Goal: Information Seeking & Learning: Learn about a topic

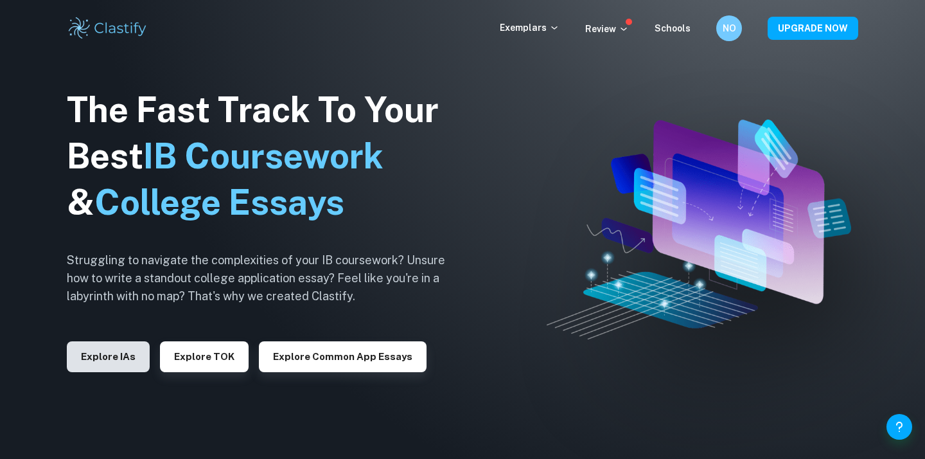
click at [120, 350] on button "Explore IAs" at bounding box center [108, 356] width 83 height 31
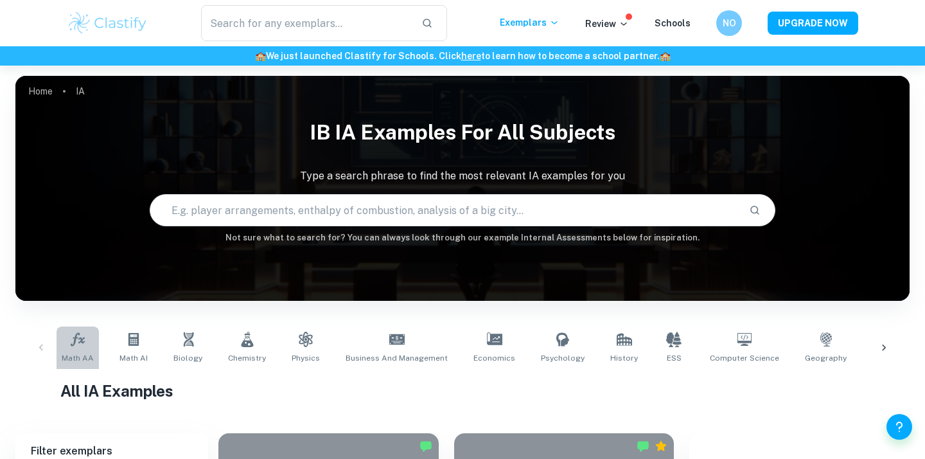
click at [87, 348] on link "Math AA" at bounding box center [78, 347] width 42 height 42
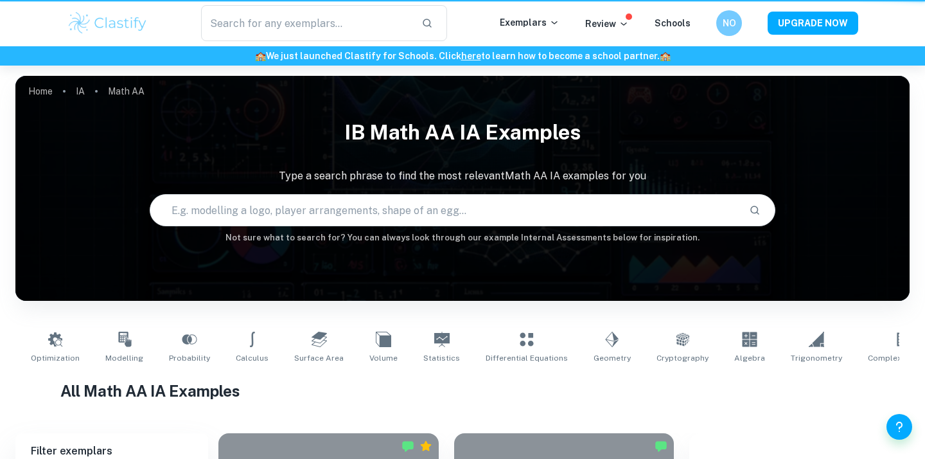
type input "Math AA"
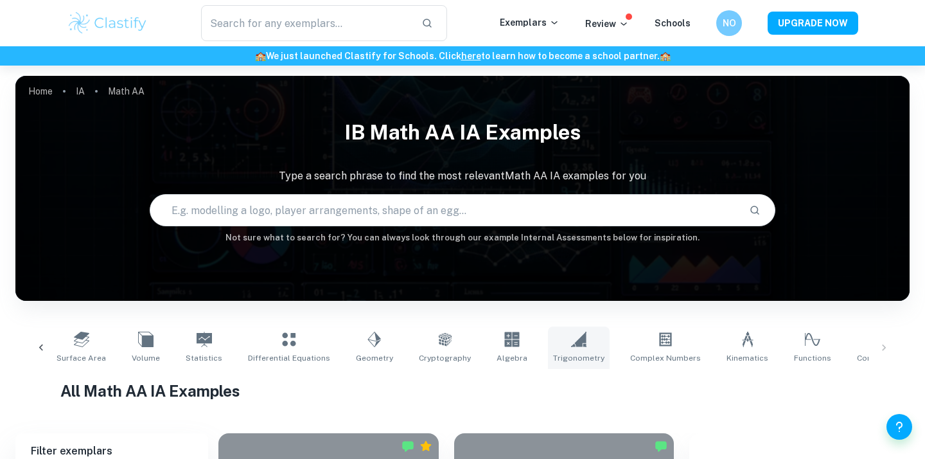
click at [524, 343] on div "Optimization Modelling Probability Calculus Surface Area Volume Statistics Diff…" at bounding box center [194, 347] width 812 height 42
click at [215, 347] on link "Statistics" at bounding box center [209, 347] width 47 height 42
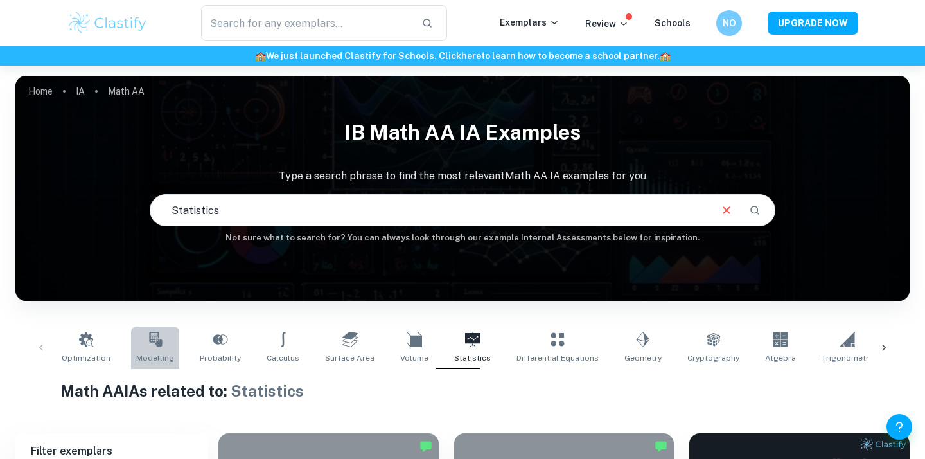
click at [147, 351] on link "Modelling" at bounding box center [155, 347] width 48 height 42
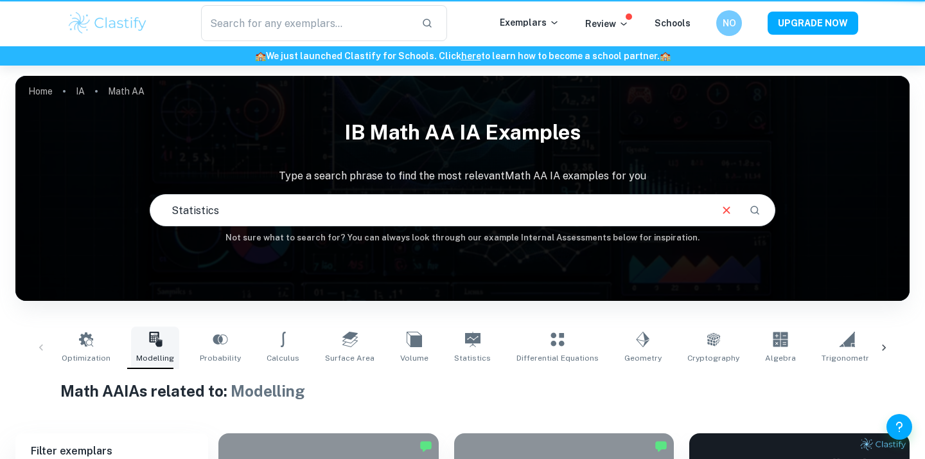
type input "Modelling"
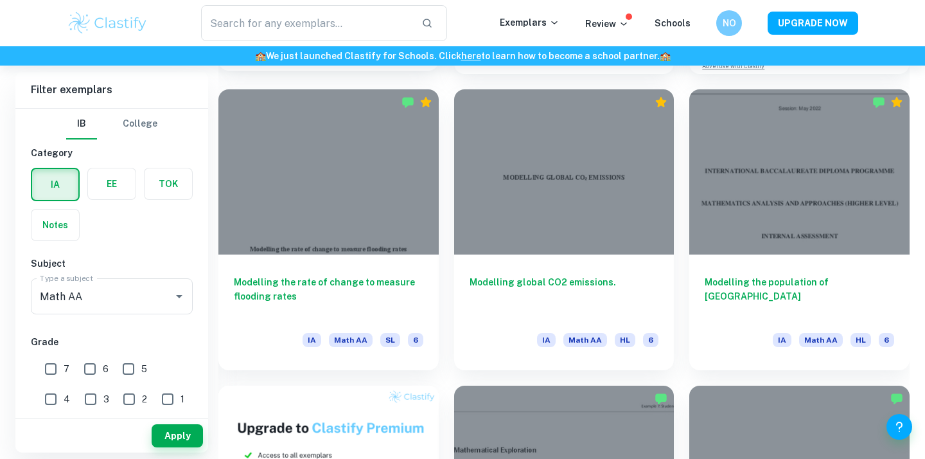
scroll to position [642, 0]
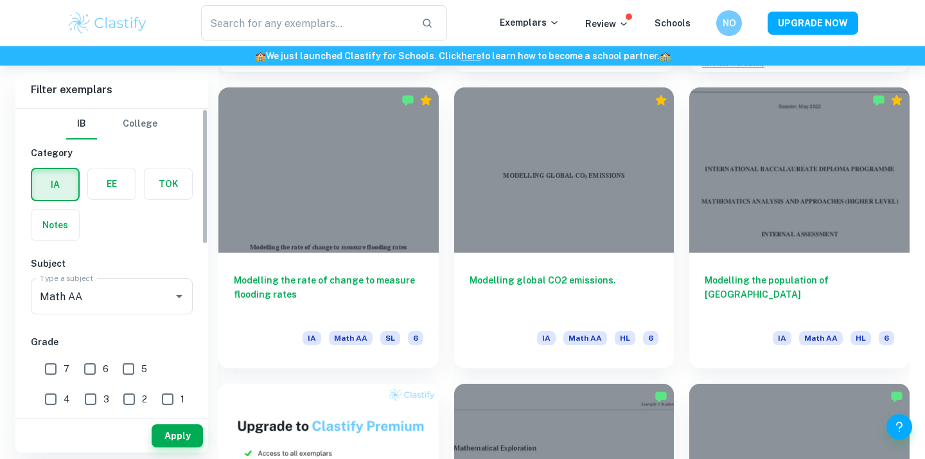
click at [57, 371] on input "7" at bounding box center [51, 369] width 26 height 26
checkbox input "true"
click at [178, 429] on button "Apply" at bounding box center [177, 435] width 51 height 23
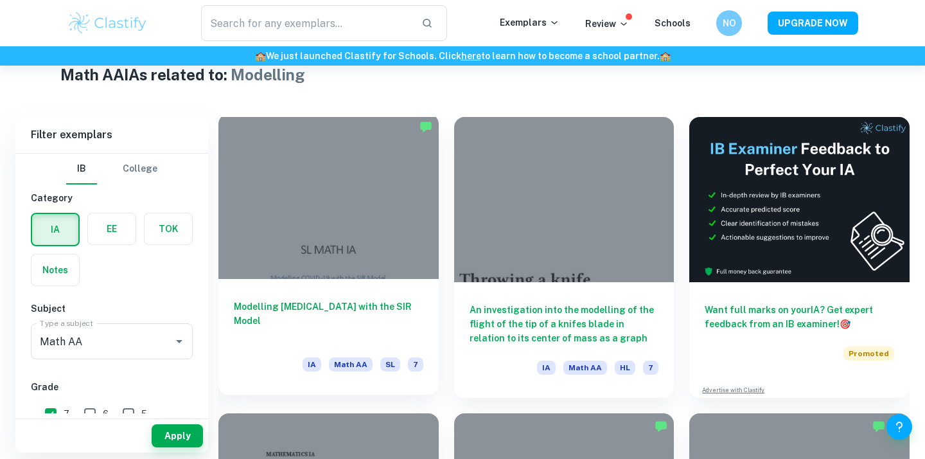
scroll to position [310, 0]
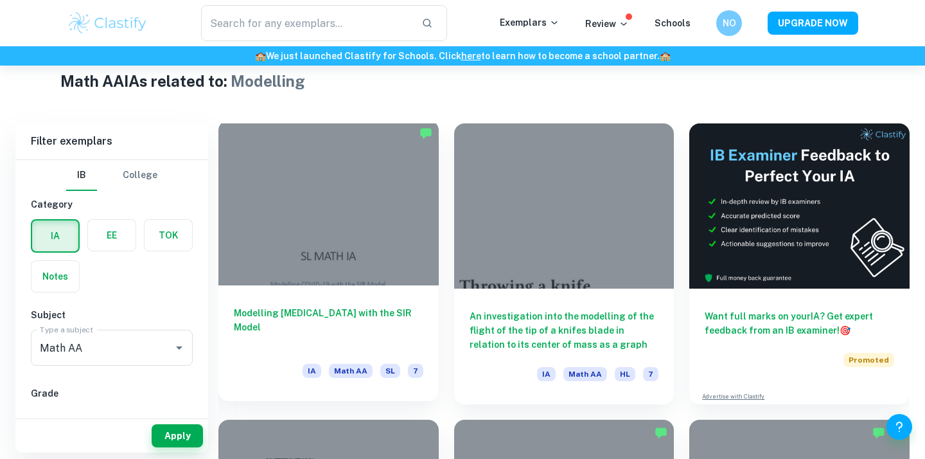
click at [389, 311] on h6 "Modelling [MEDICAL_DATA] with the SIR Model" at bounding box center [329, 327] width 190 height 42
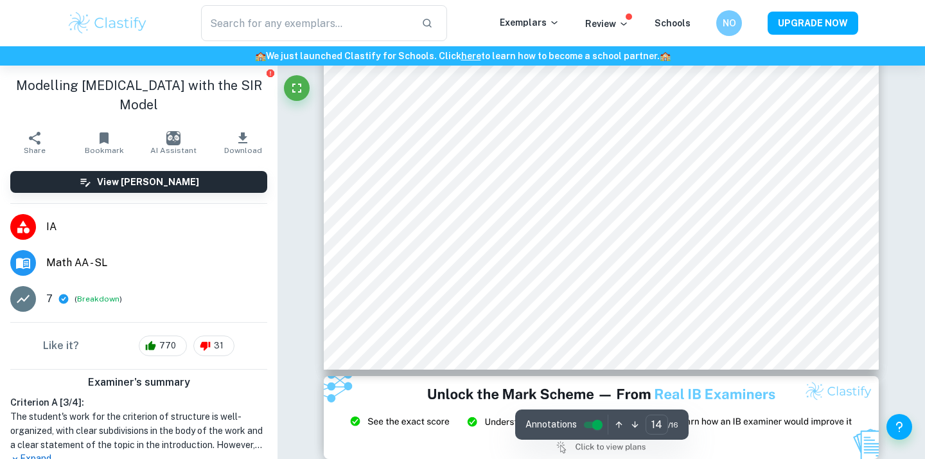
scroll to position [9291, 0]
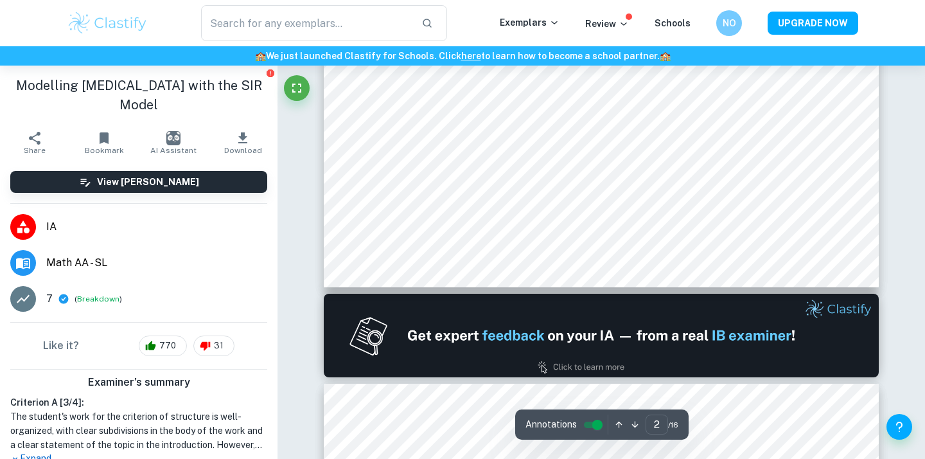
type input "1"
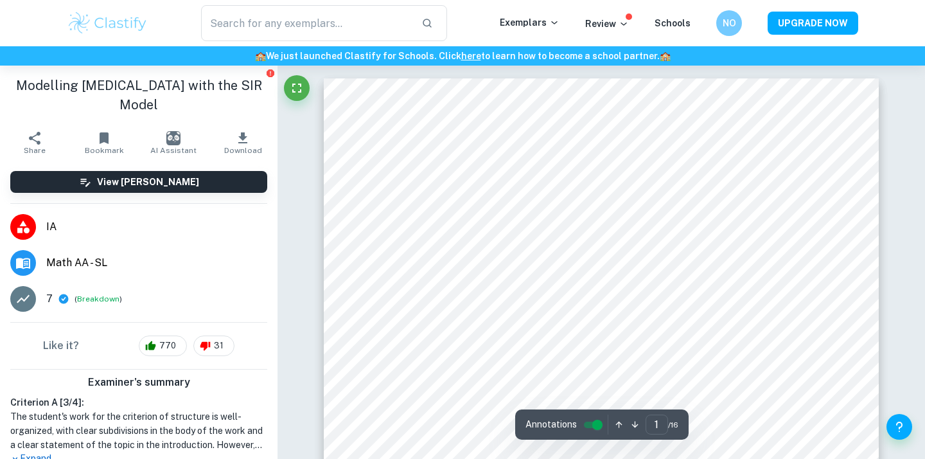
scroll to position [0, 0]
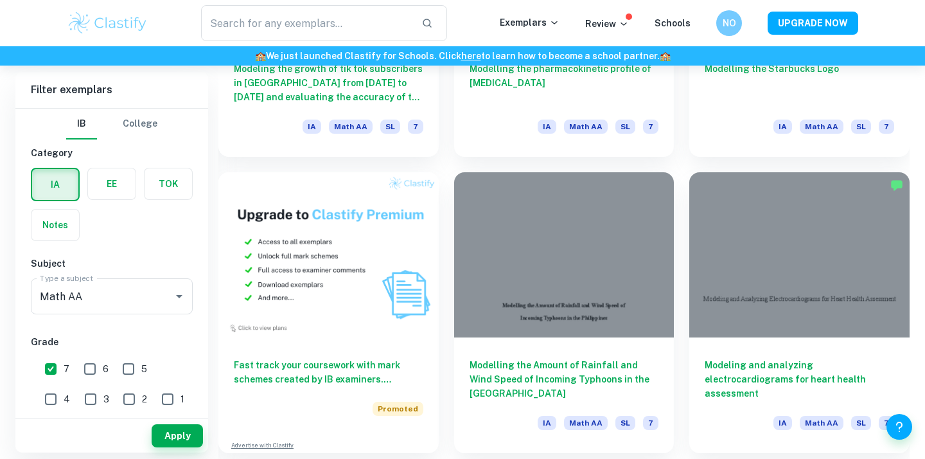
scroll to position [769, 0]
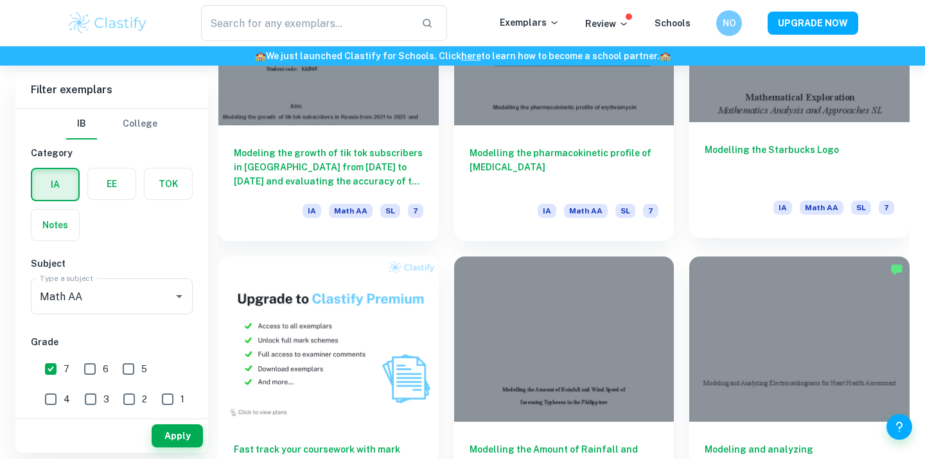
click at [780, 112] on div at bounding box center [800, 39] width 220 height 165
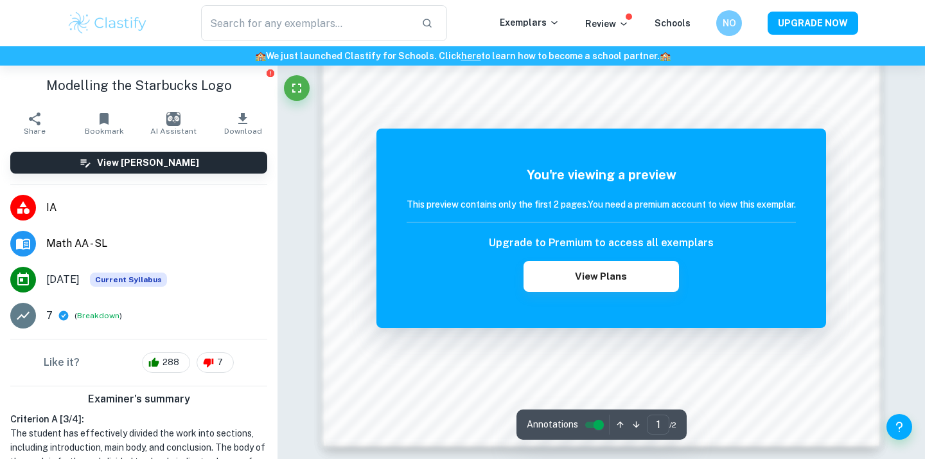
scroll to position [1255, 0]
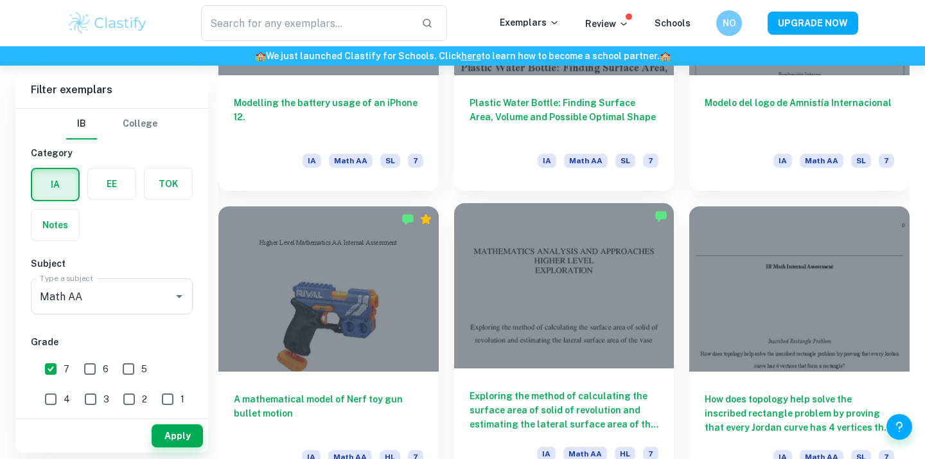
scroll to position [1768, 0]
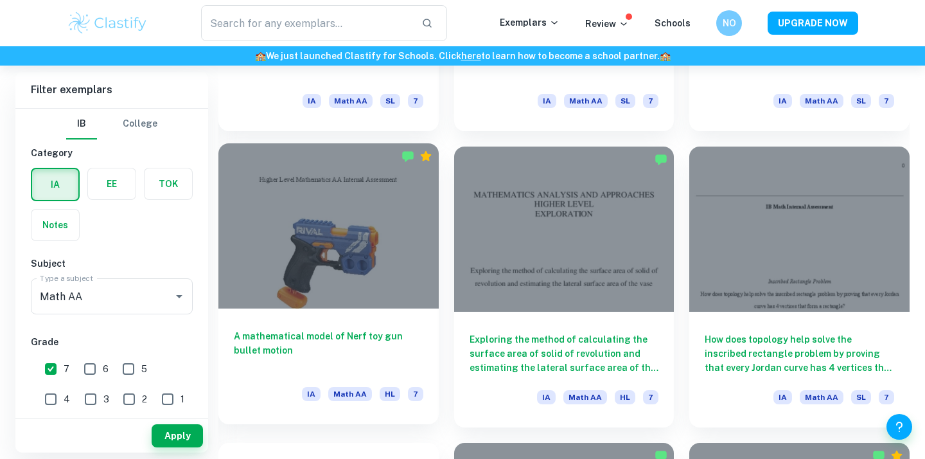
click at [345, 253] on div at bounding box center [329, 225] width 220 height 165
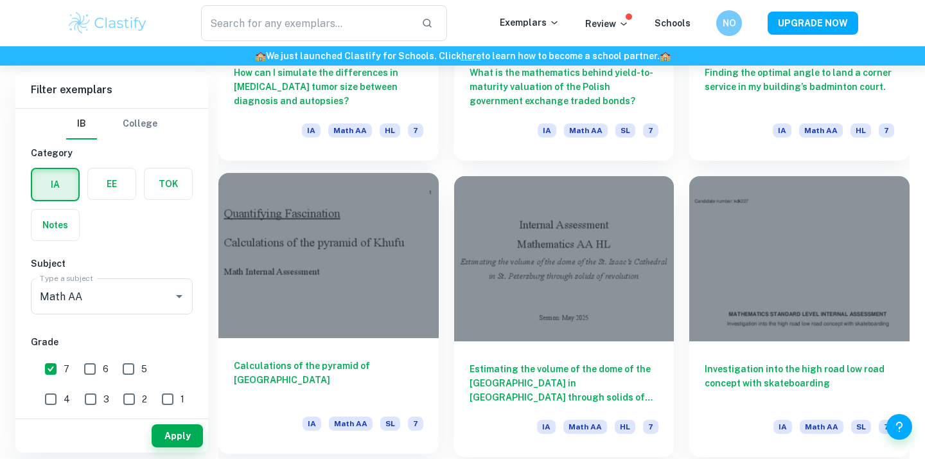
scroll to position [3218, 0]
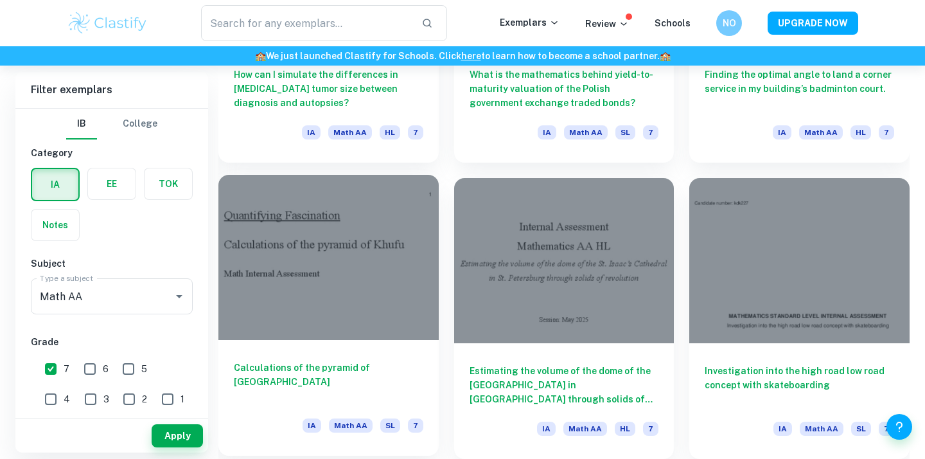
click at [378, 233] on div at bounding box center [329, 257] width 220 height 165
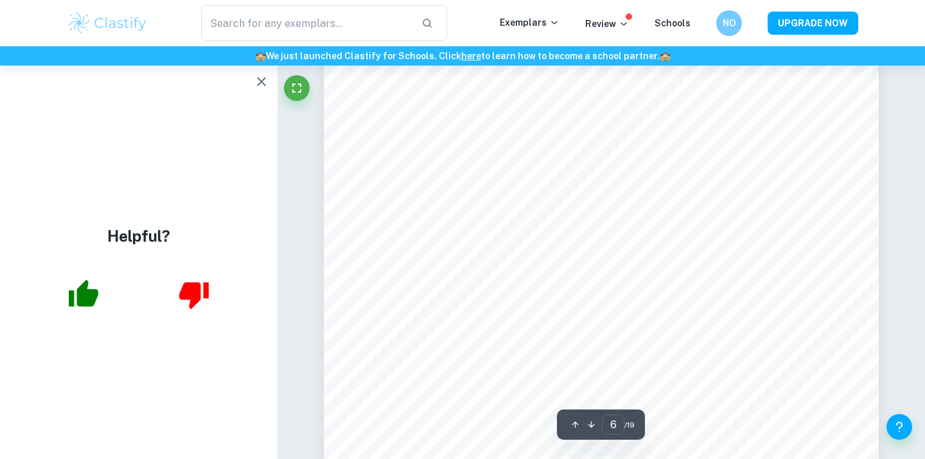
scroll to position [4291, 0]
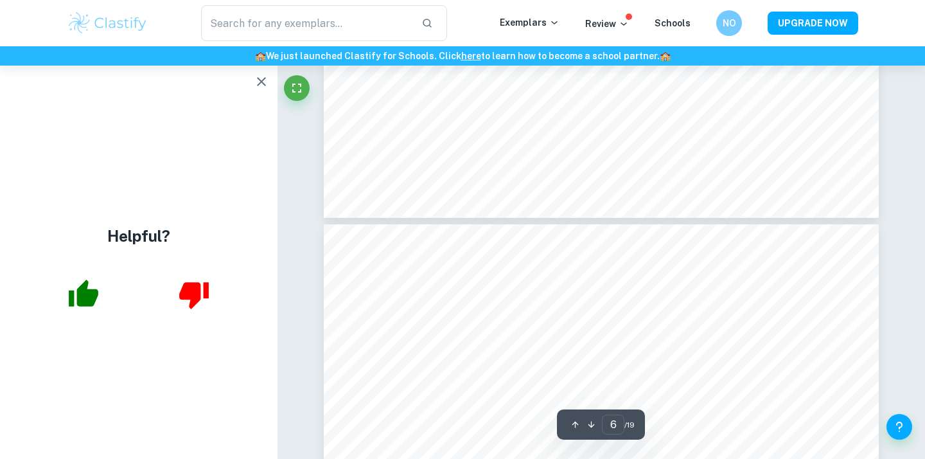
type input "7"
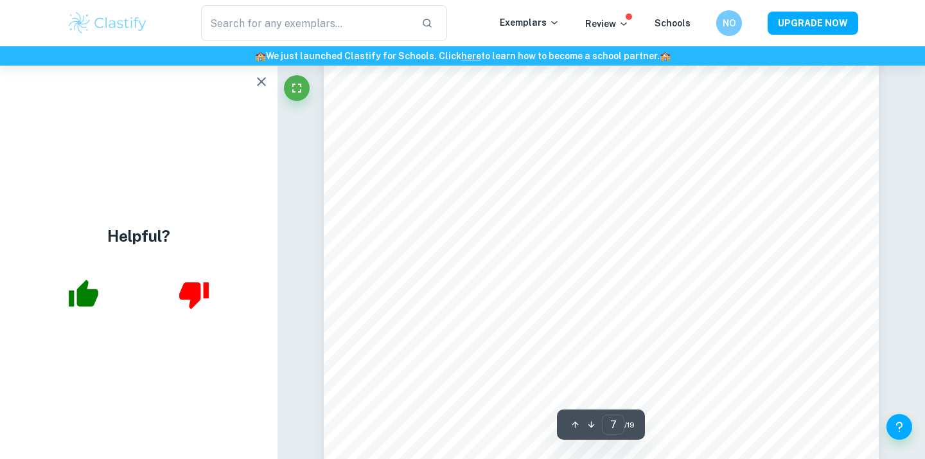
scroll to position [4978, 0]
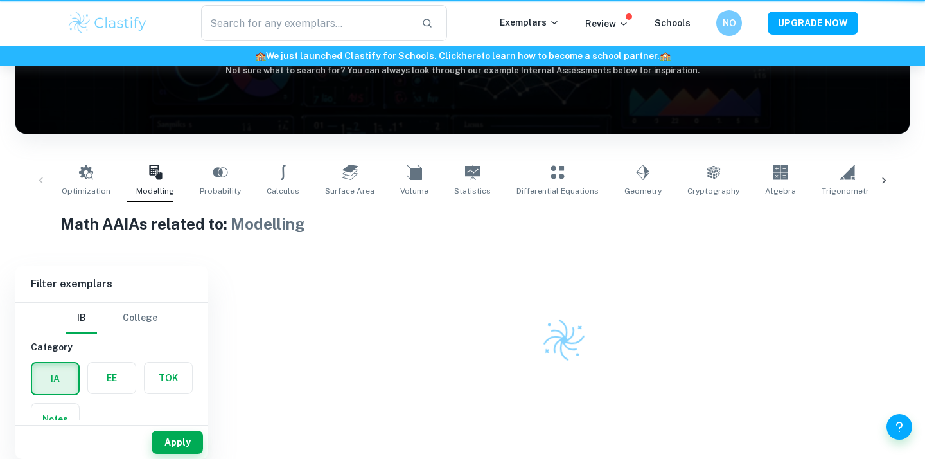
scroll to position [167, 0]
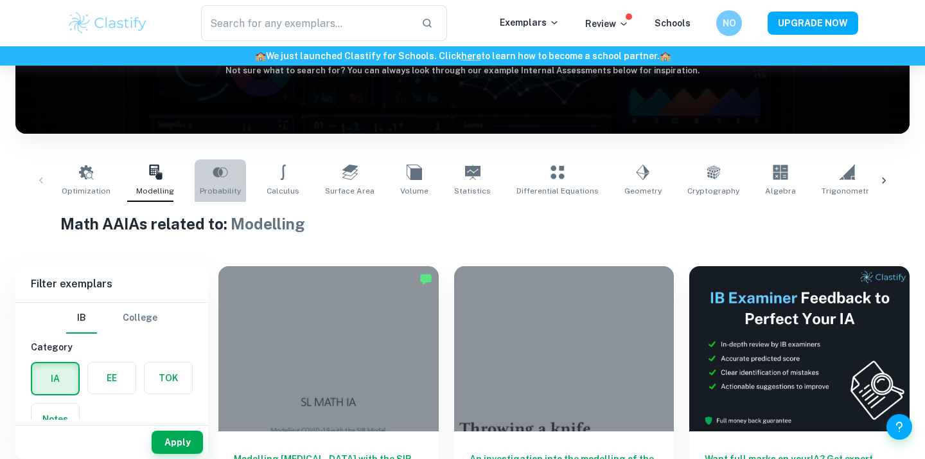
click at [208, 181] on link "Probability" at bounding box center [220, 180] width 51 height 42
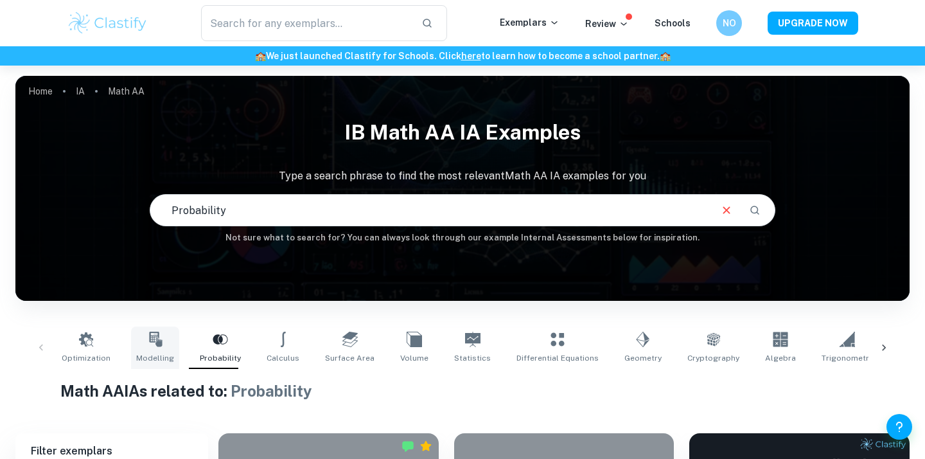
click at [155, 347] on link "Modelling" at bounding box center [155, 347] width 48 height 42
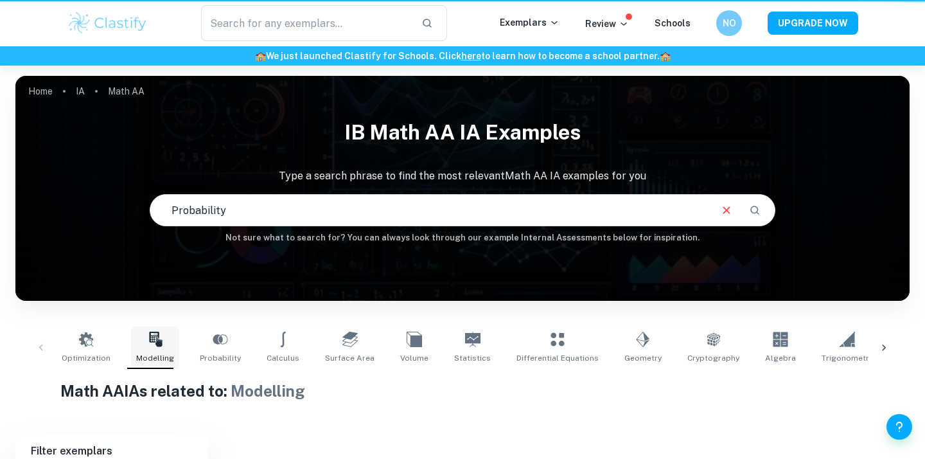
type input "Modelling"
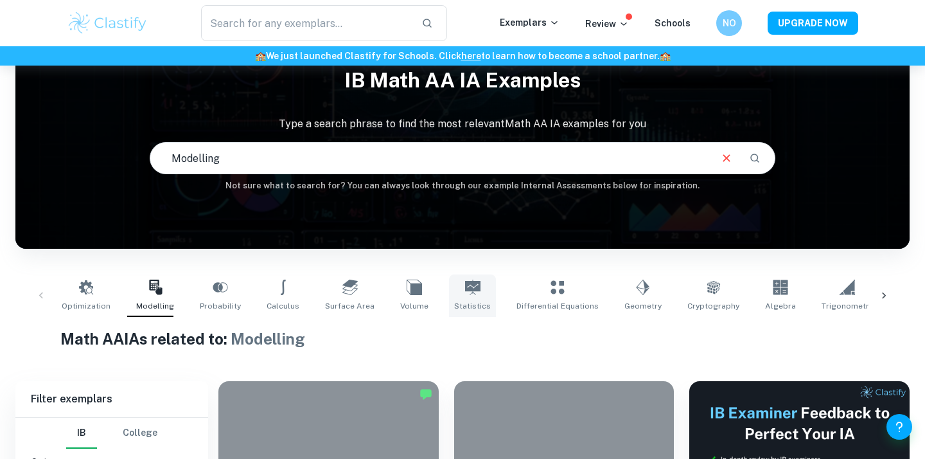
scroll to position [53, 0]
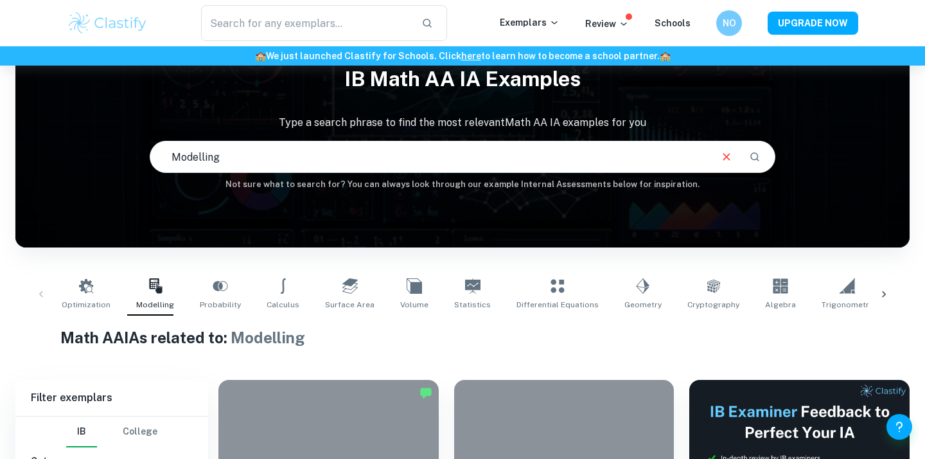
click at [496, 152] on input "Modelling" at bounding box center [429, 157] width 559 height 36
type input "stock price"
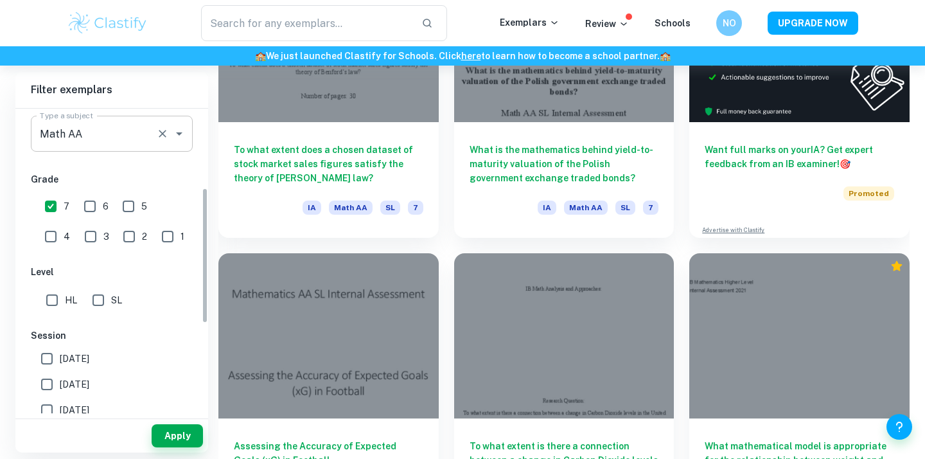
scroll to position [224, 0]
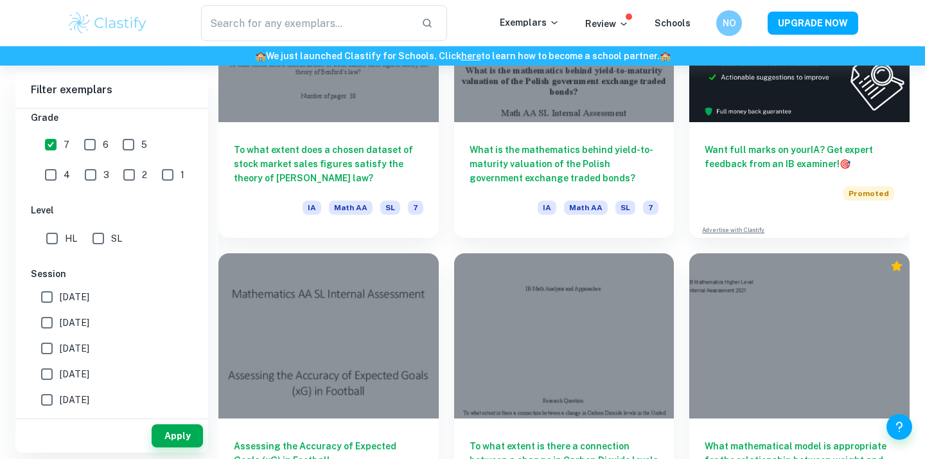
click at [46, 323] on input "[DATE]" at bounding box center [47, 323] width 26 height 26
checkbox input "true"
click at [177, 432] on button "Apply" at bounding box center [177, 435] width 51 height 23
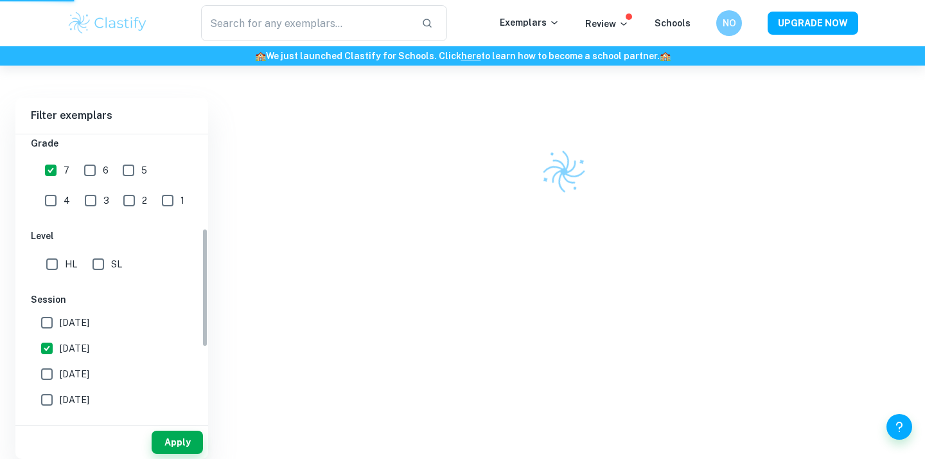
scroll to position [335, 0]
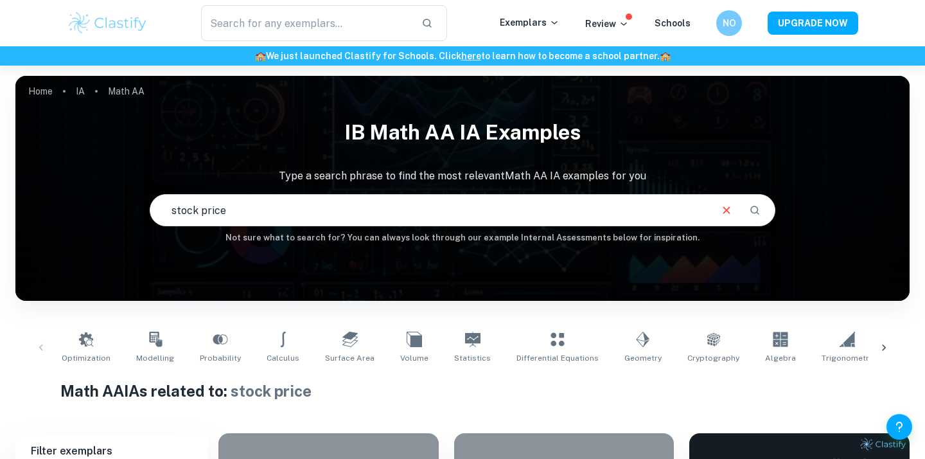
click at [387, 214] on input "stock price" at bounding box center [429, 210] width 559 height 36
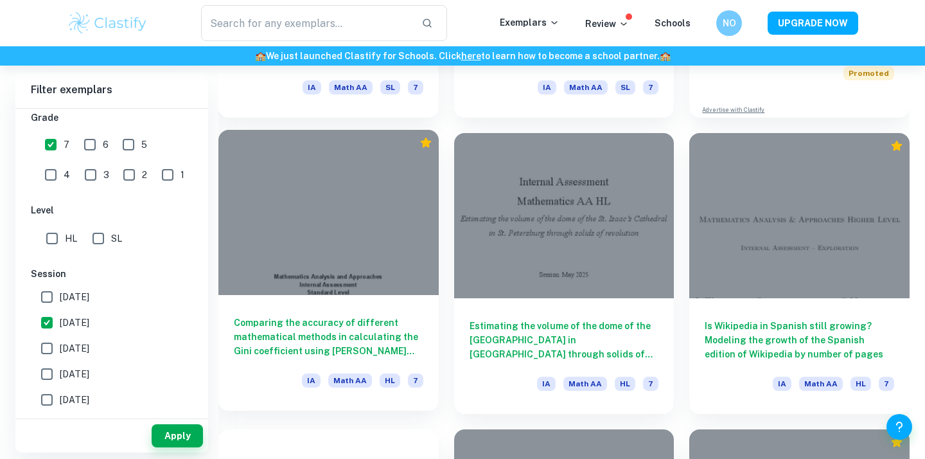
scroll to position [605, 0]
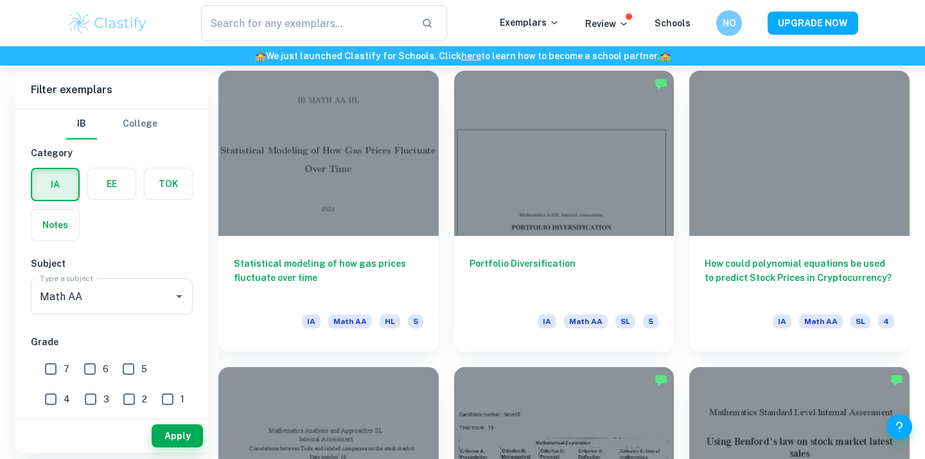
scroll to position [1251, 0]
click at [51, 377] on input "7" at bounding box center [51, 369] width 26 height 26
checkbox input "true"
click at [102, 370] on input "6" at bounding box center [90, 369] width 26 height 26
checkbox input "true"
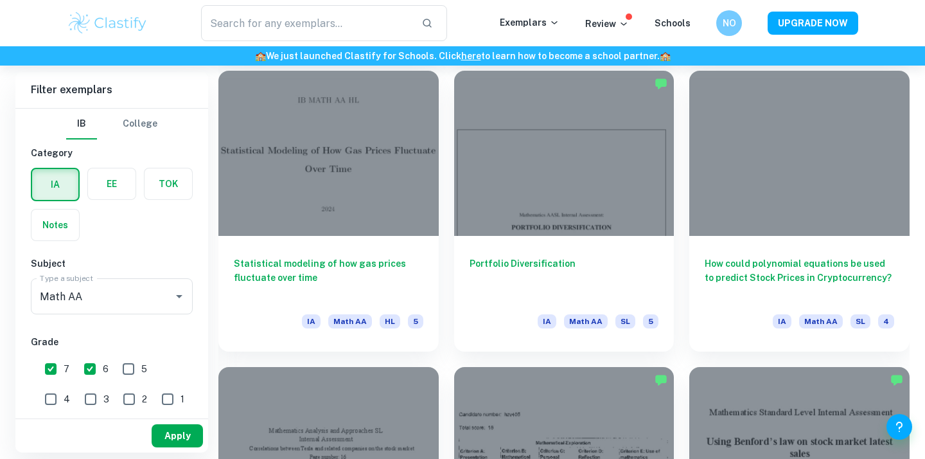
click at [181, 436] on button "Apply" at bounding box center [177, 435] width 51 height 23
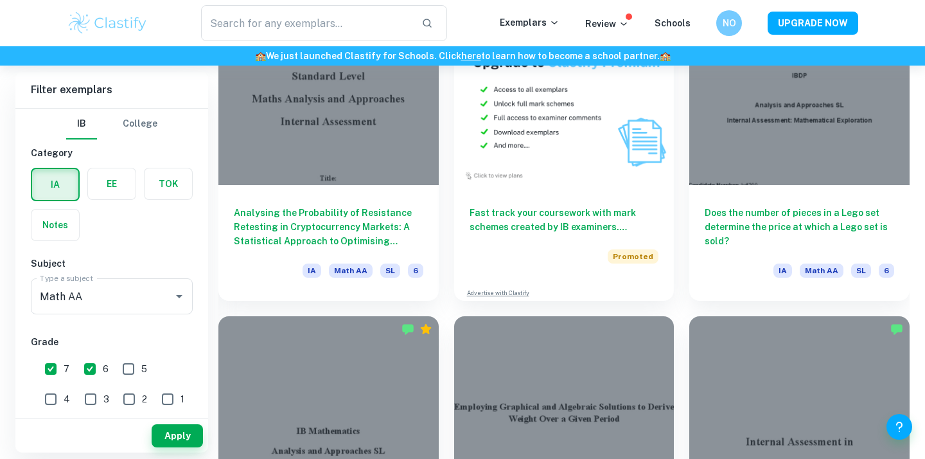
scroll to position [2488, 0]
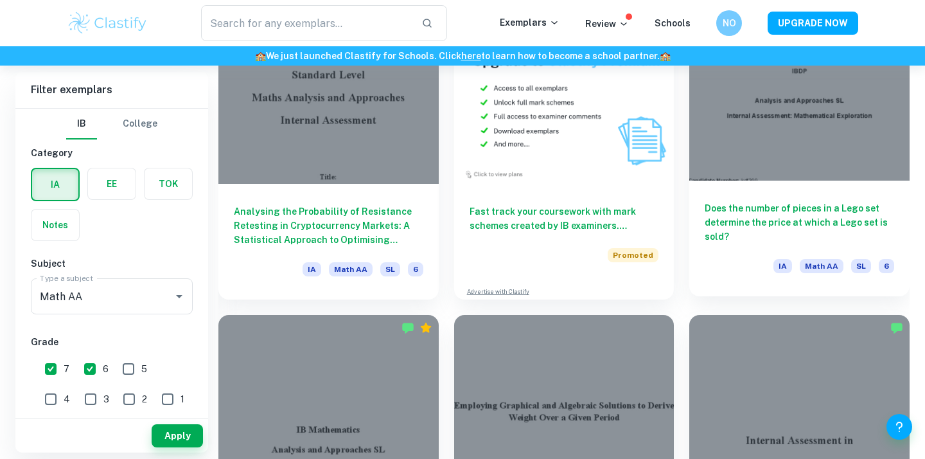
click at [768, 209] on h6 "Does the number of pieces in a Lego set determine the price at which a Lego set…" at bounding box center [800, 222] width 190 height 42
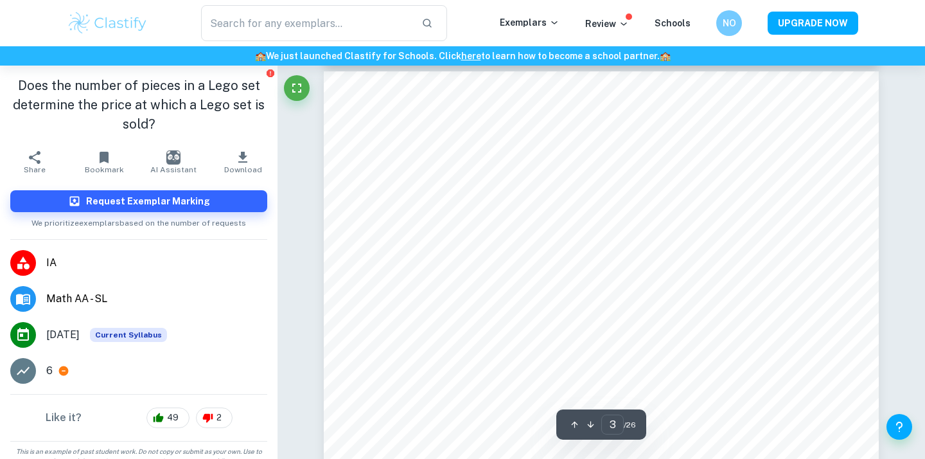
scroll to position [1773, 0]
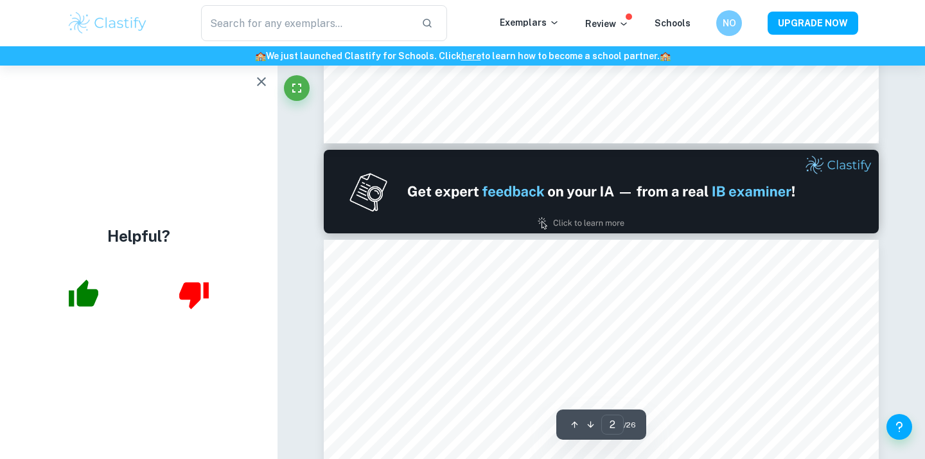
type input "1"
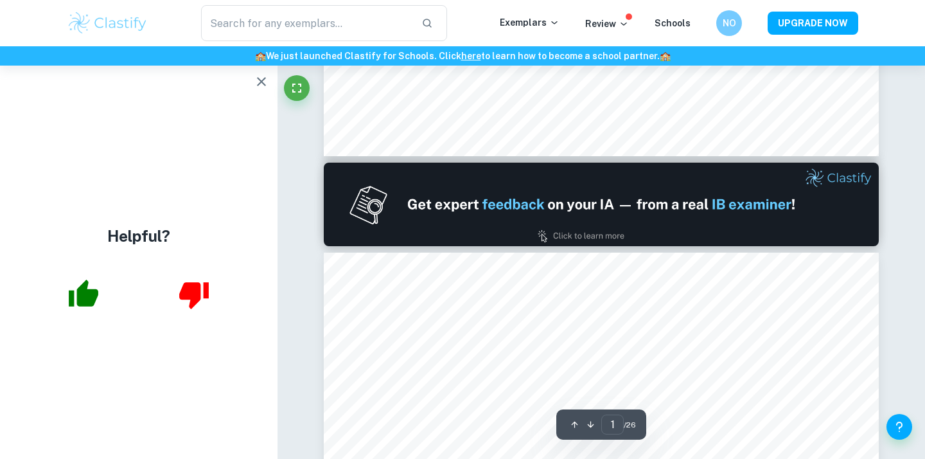
scroll to position [707, 0]
